Goal: Task Accomplishment & Management: Use online tool/utility

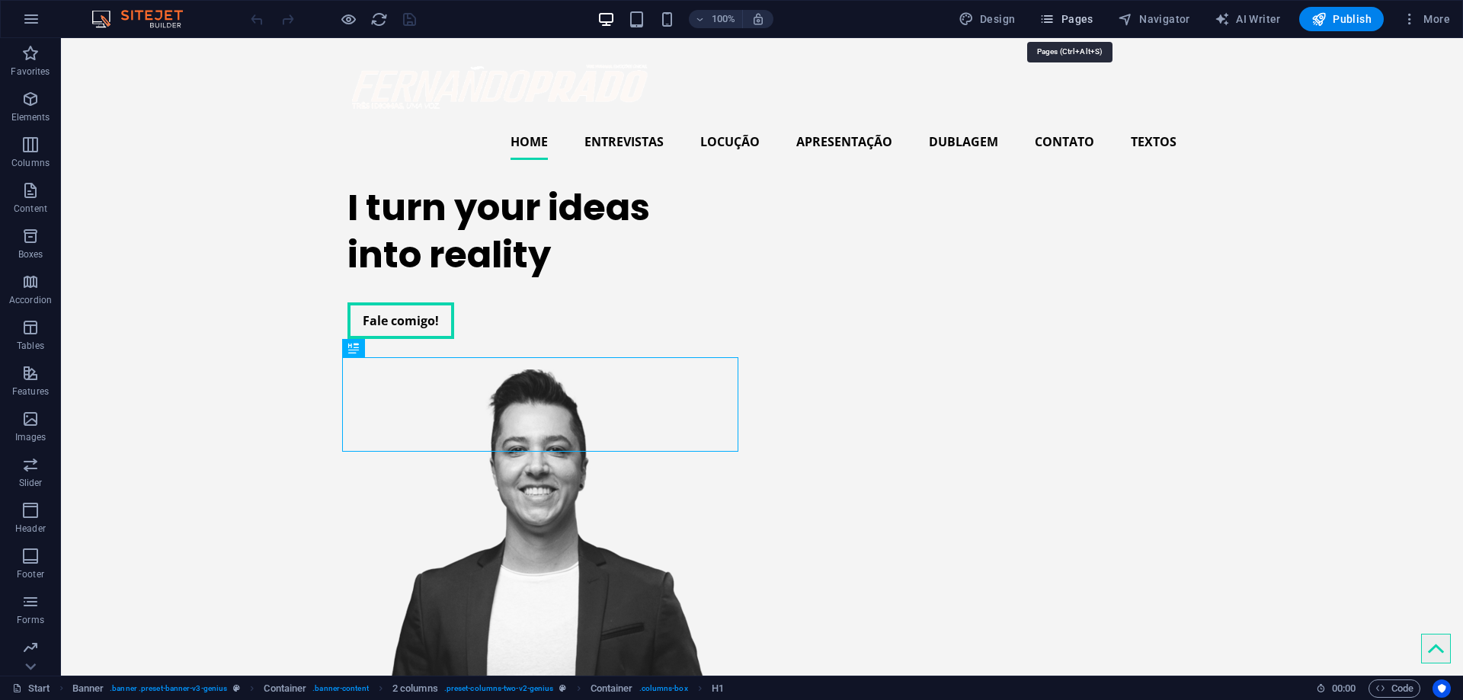
click at [1072, 12] on span "Pages" at bounding box center [1065, 18] width 53 height 15
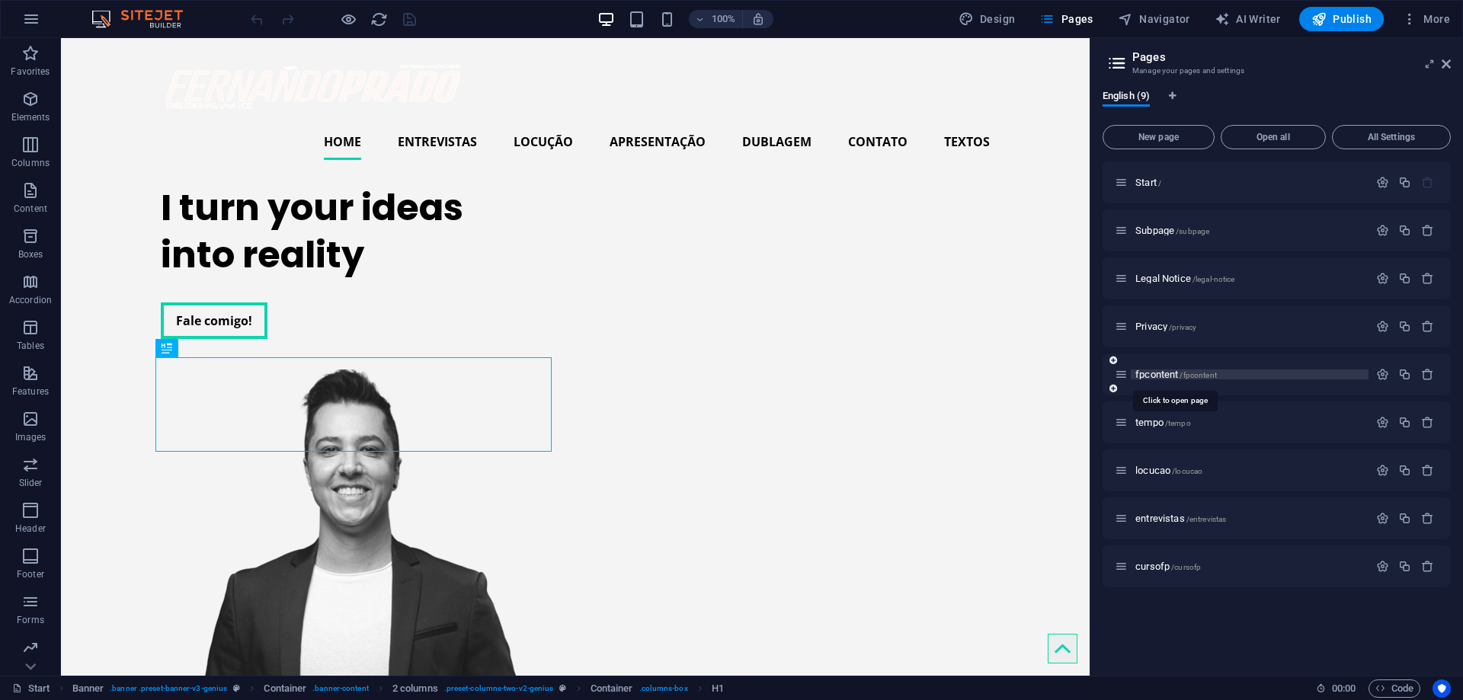
click at [1163, 373] on span "fpcontent /fpcontent" at bounding box center [1176, 374] width 82 height 11
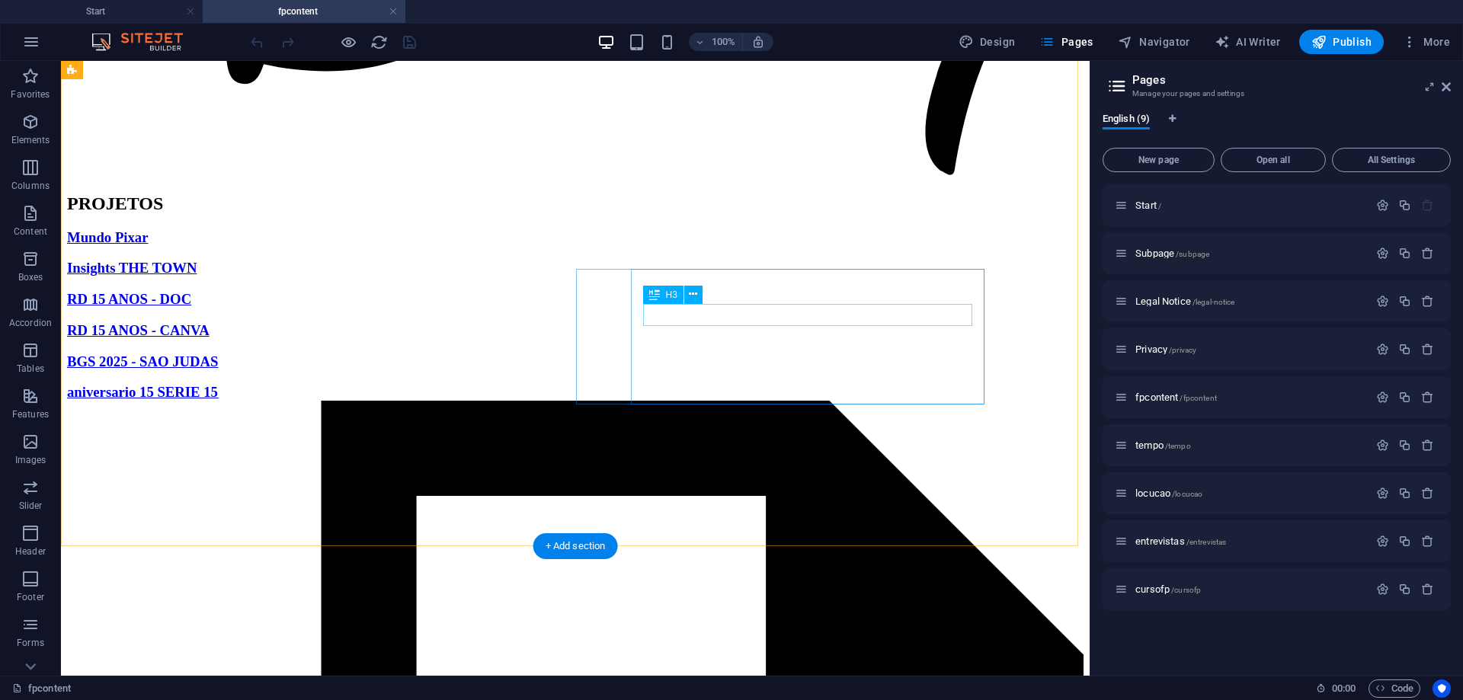
scroll to position [863, 0]
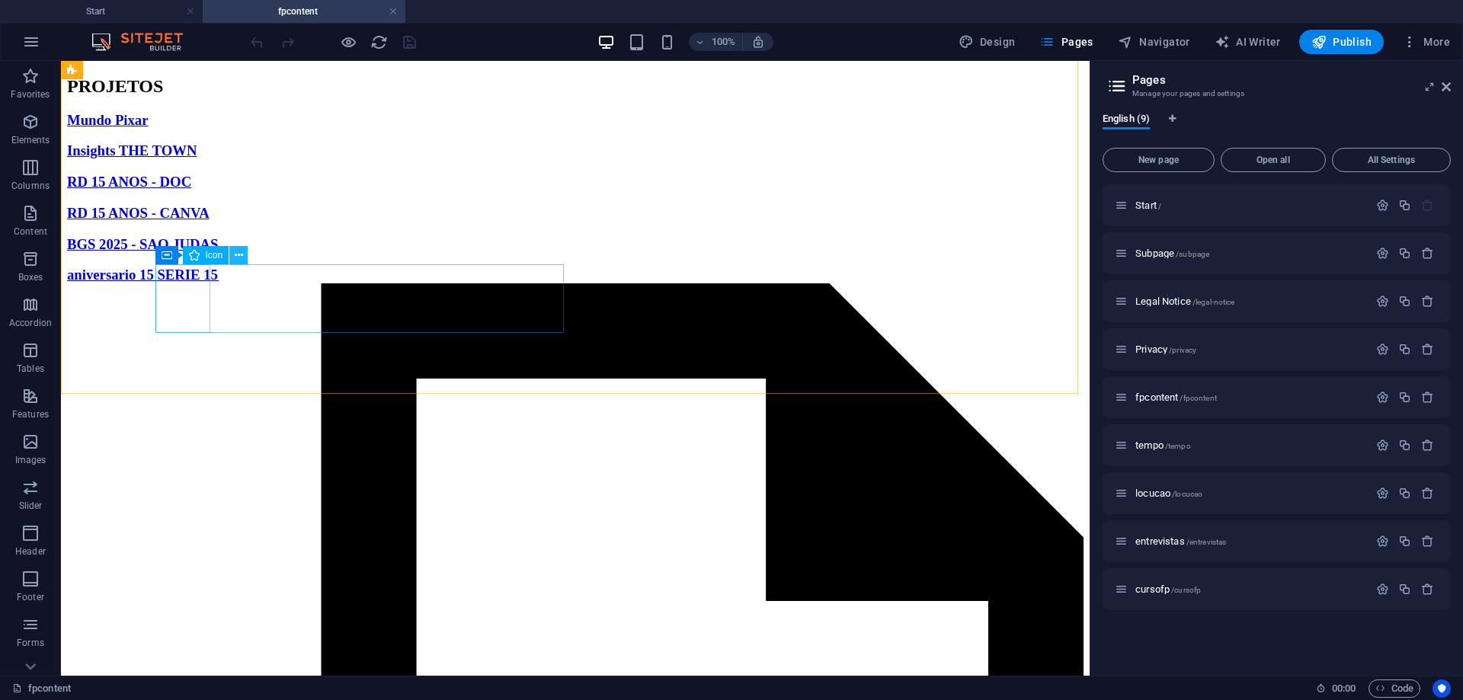
click at [242, 255] on icon at bounding box center [239, 256] width 8 height 16
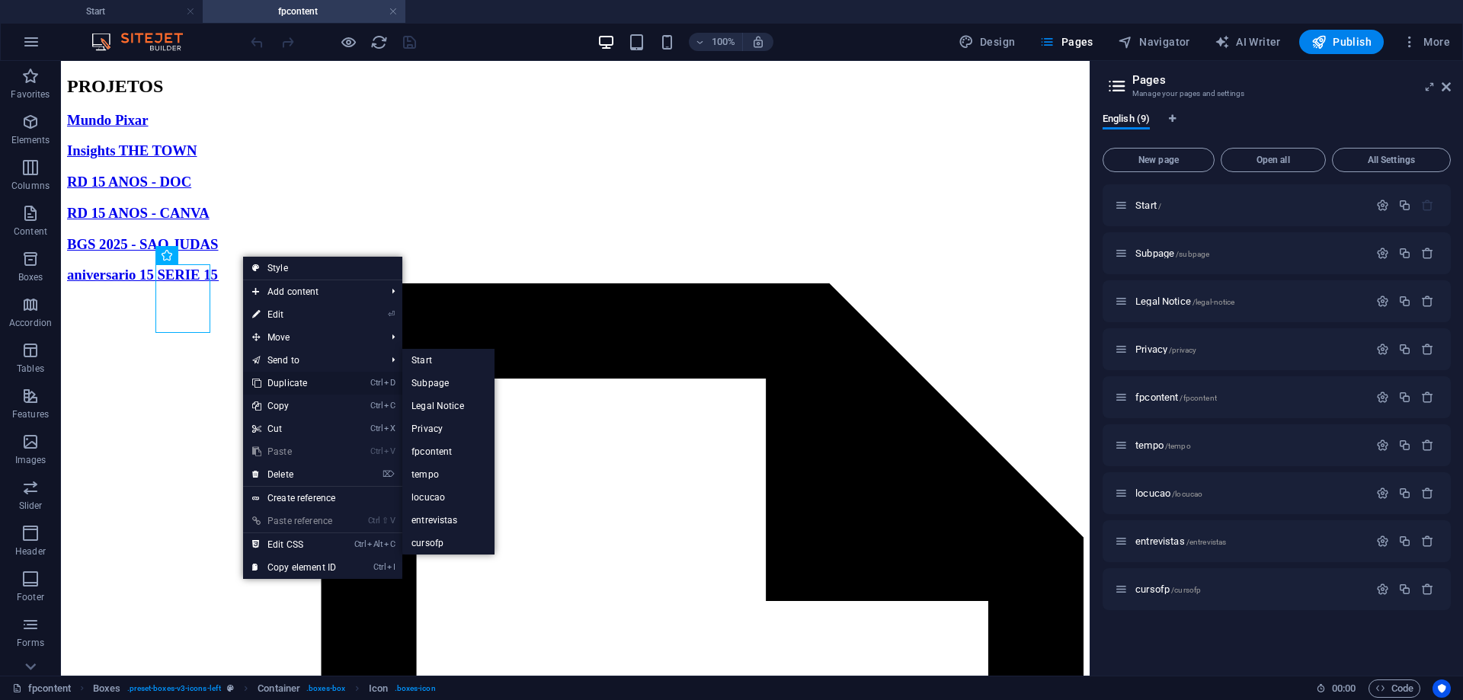
click at [296, 383] on link "Ctrl D Duplicate" at bounding box center [294, 383] width 102 height 23
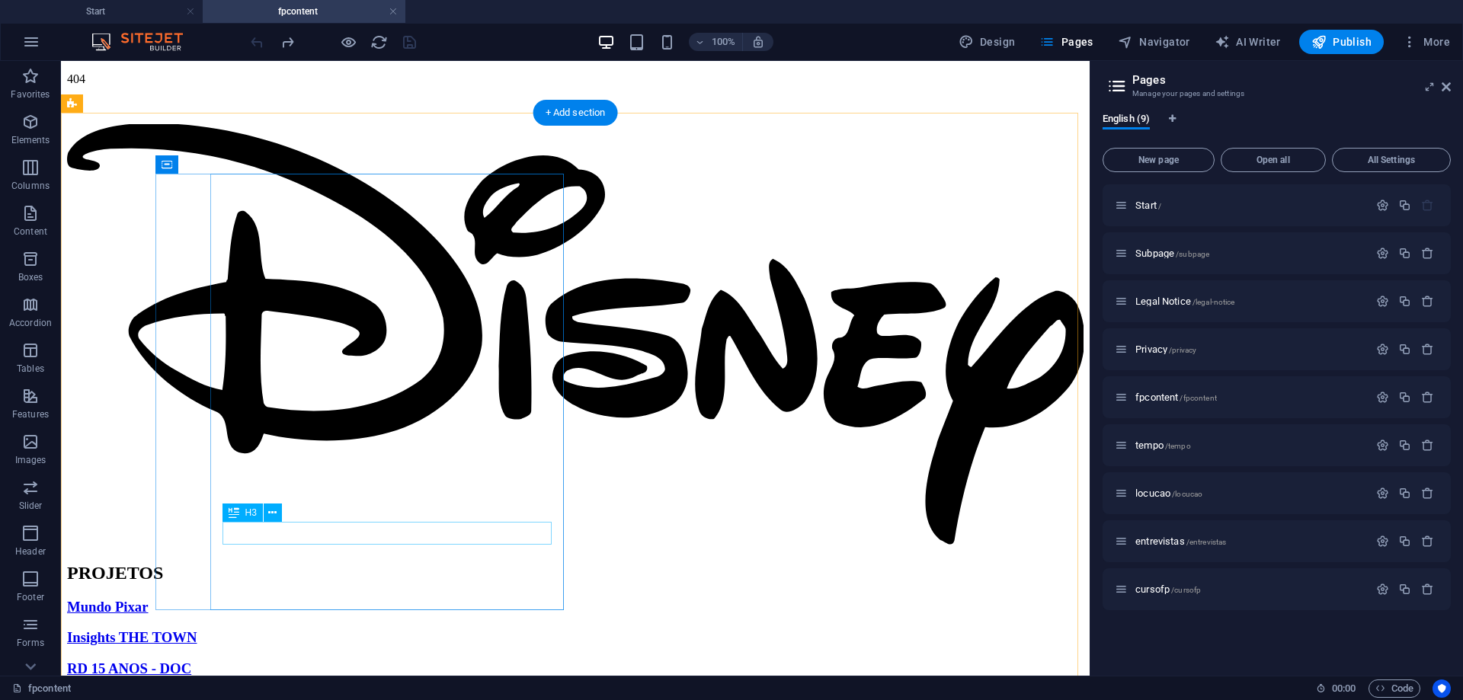
scroll to position [381, 0]
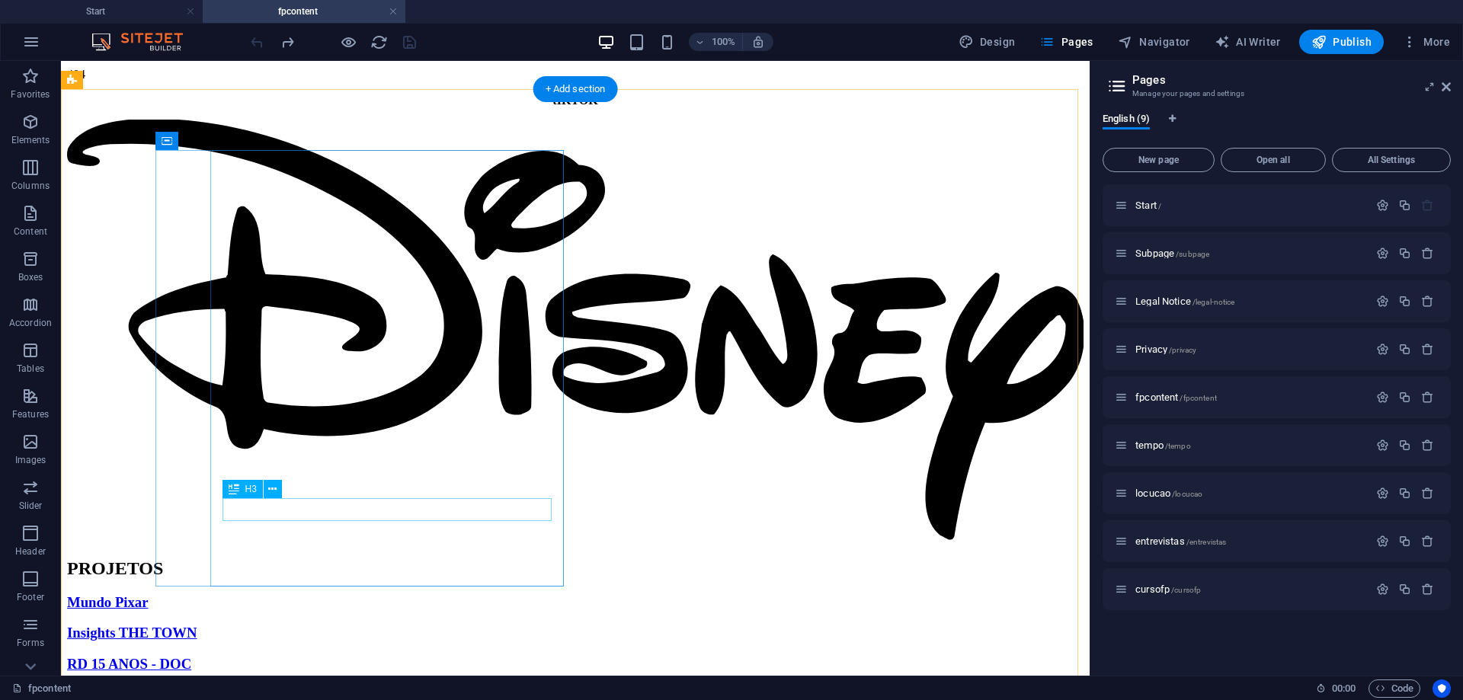
click at [271, 495] on icon at bounding box center [272, 490] width 8 height 16
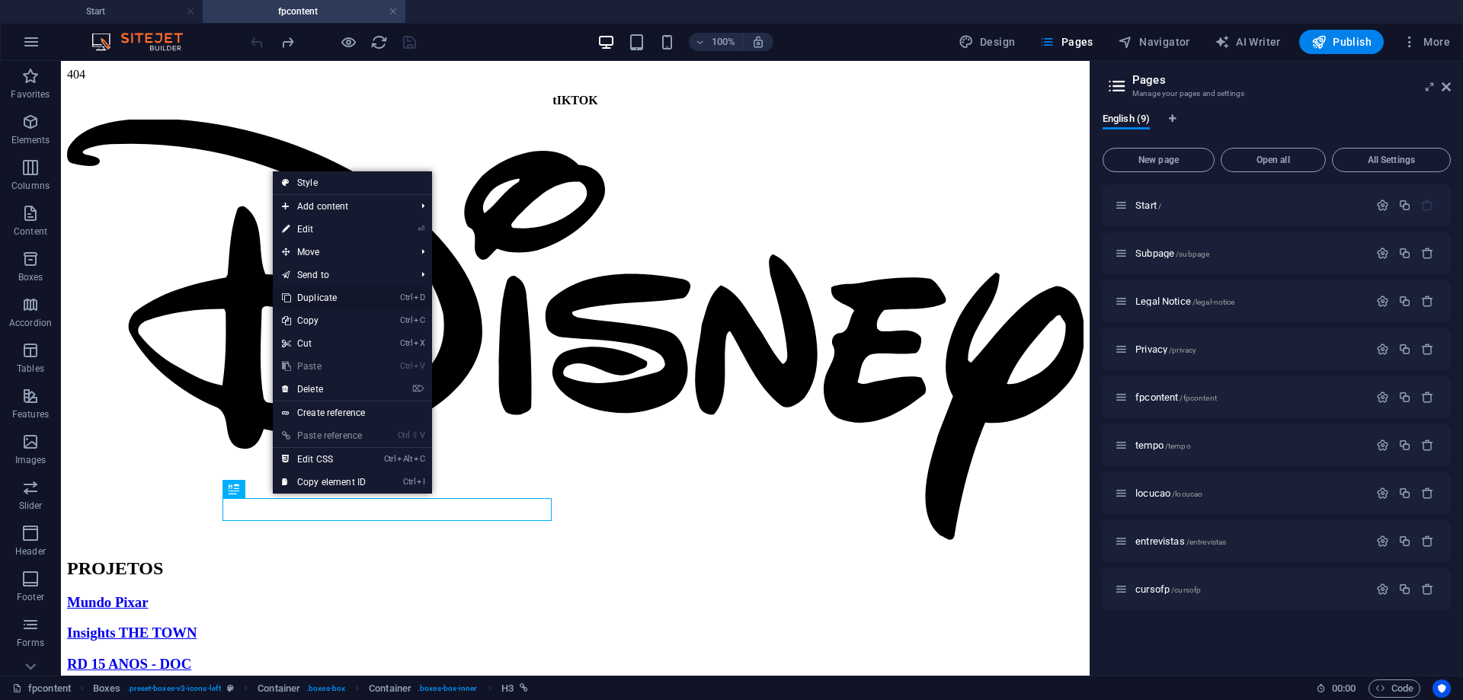
drag, startPoint x: 331, startPoint y: 295, endPoint x: 271, endPoint y: 234, distance: 85.7
click at [331, 295] on link "Ctrl D Duplicate" at bounding box center [324, 298] width 102 height 23
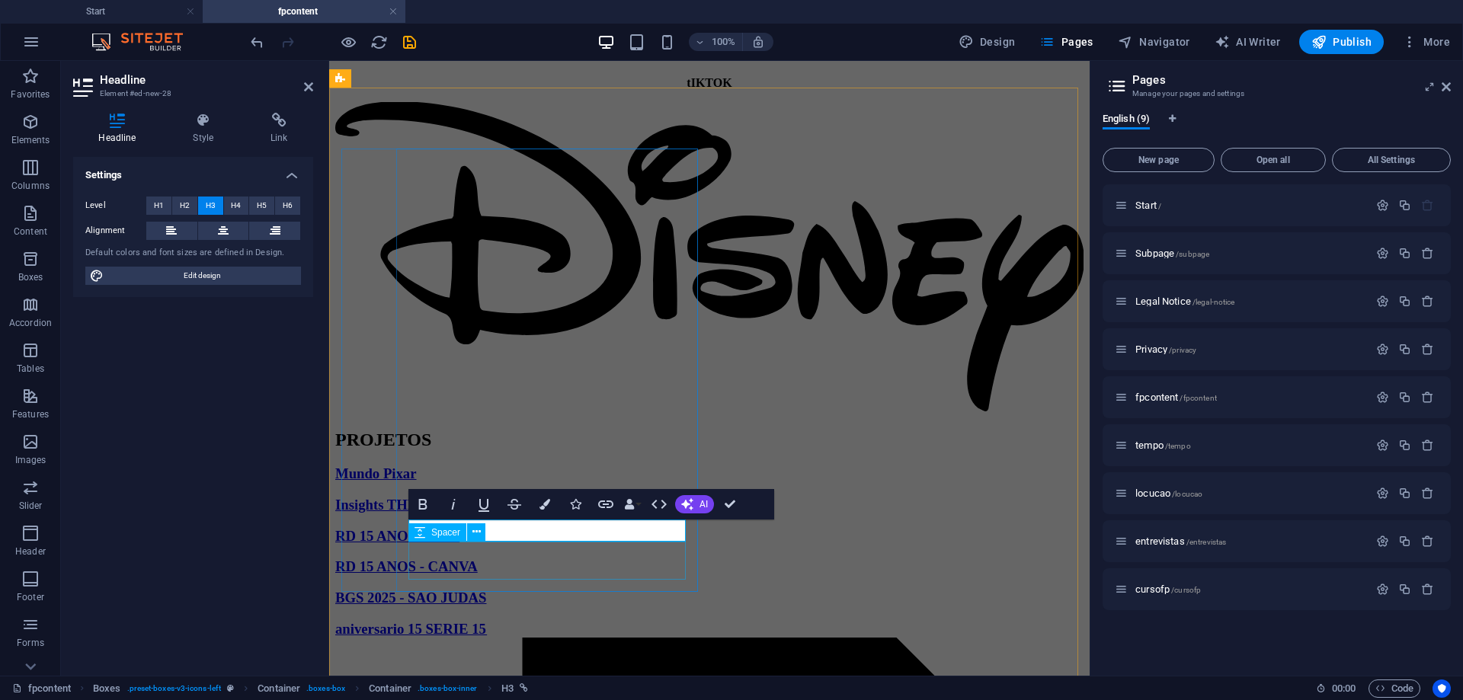
scroll to position [406, 0]
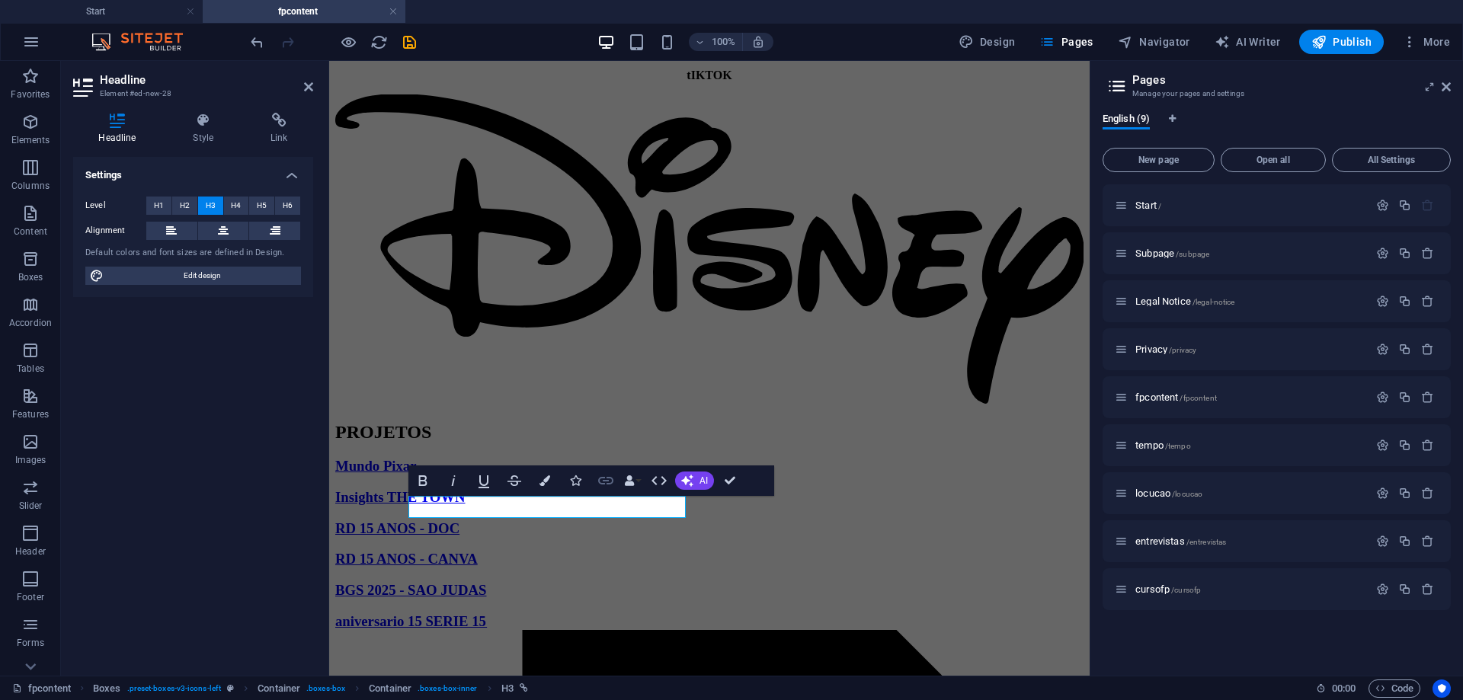
click at [605, 478] on icon "button" at bounding box center [605, 481] width 15 height 8
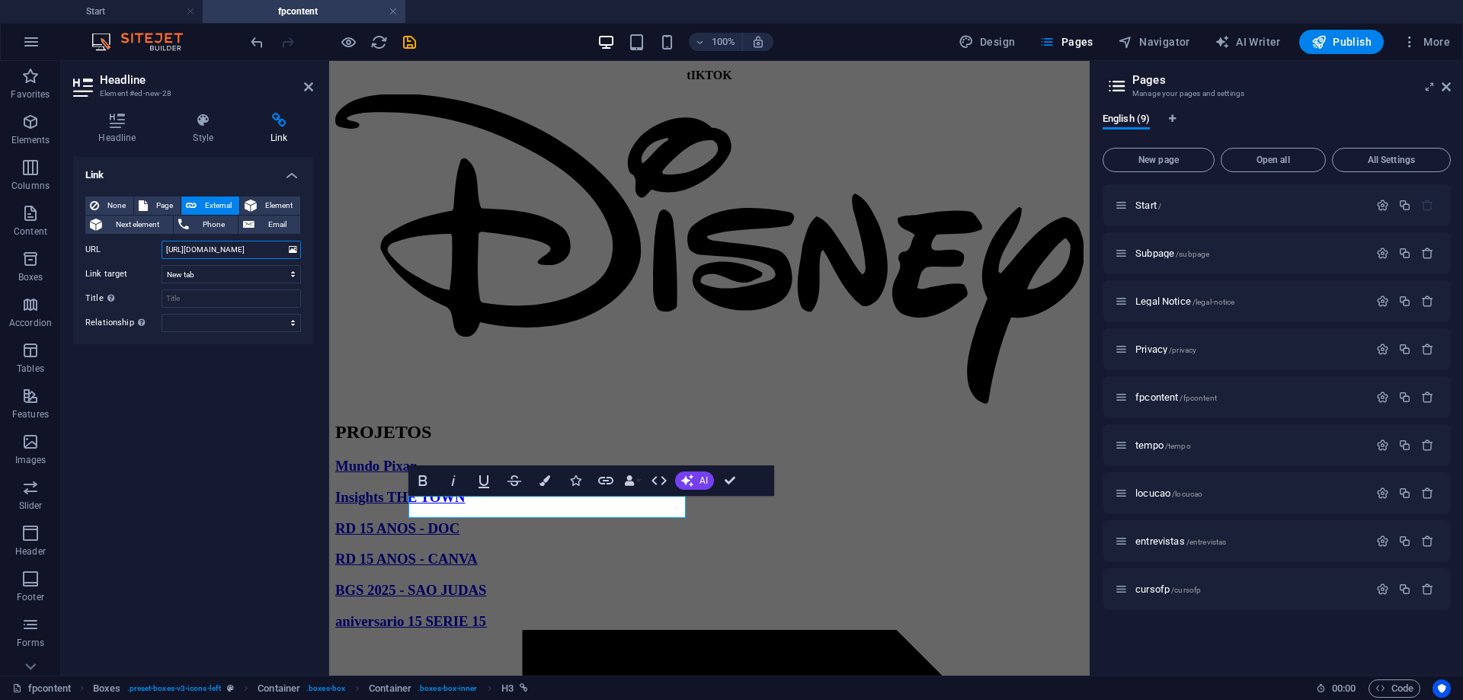
click at [206, 245] on input "[URL][DOMAIN_NAME]" at bounding box center [231, 250] width 139 height 18
paste input "w:/r/personal/[PERSON_NAME]/_layouts/15/Doc.aspx?sourcedoc=%7B67AEDA5B-0C55-40C…"
type input "[URL][DOMAIN_NAME][DATE]"
click at [416, 50] on icon "save" at bounding box center [410, 43] width 18 height 18
